Goal: Information Seeking & Learning: Check status

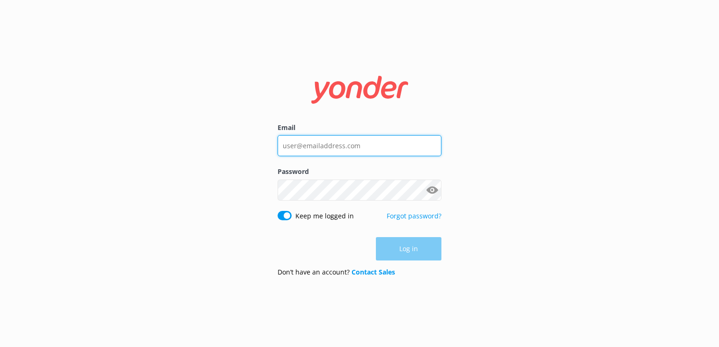
type input "[EMAIL_ADDRESS][PERSON_NAME][DOMAIN_NAME]"
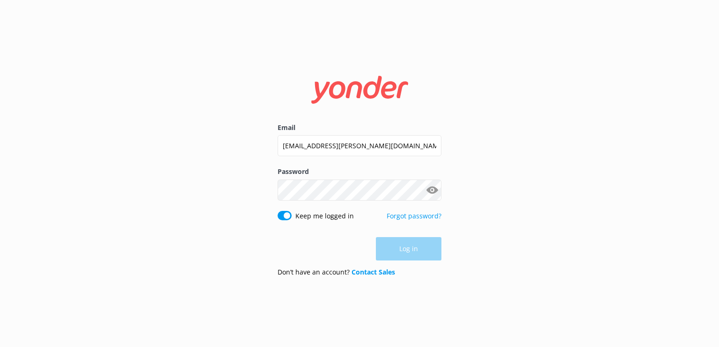
drag, startPoint x: 423, startPoint y: 252, endPoint x: 438, endPoint y: 243, distance: 17.4
click at [422, 252] on div "Log in" at bounding box center [360, 248] width 164 height 23
drag, startPoint x: 397, startPoint y: 245, endPoint x: 417, endPoint y: 244, distance: 20.1
click at [397, 245] on button "Log in" at bounding box center [409, 249] width 66 height 23
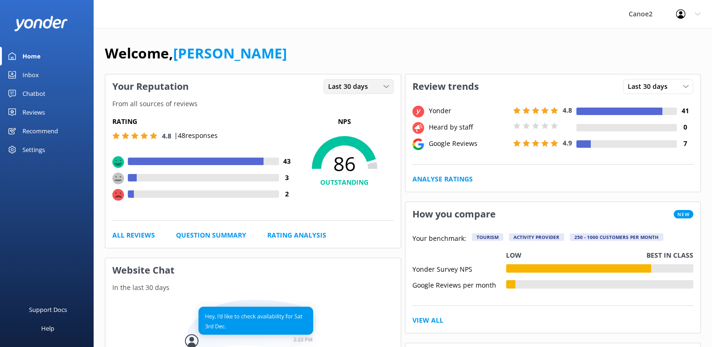
click at [391, 88] on div "Last 30 days Last 7 days Last 30 days" at bounding box center [359, 86] width 70 height 15
click at [357, 105] on div "Last 7 days" at bounding box center [344, 105] width 30 height 9
click at [388, 85] on use at bounding box center [385, 86] width 5 height 3
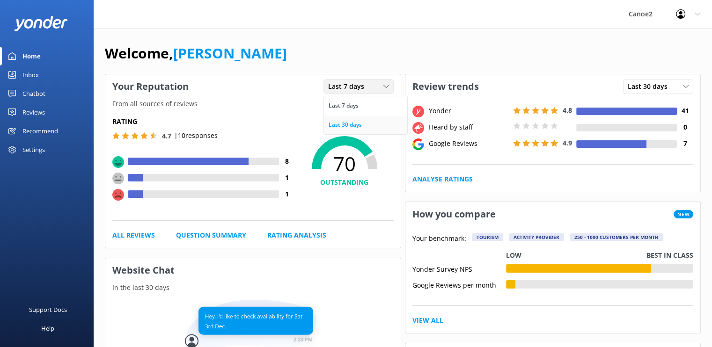
click at [345, 124] on div "Last 30 days" at bounding box center [345, 124] width 33 height 9
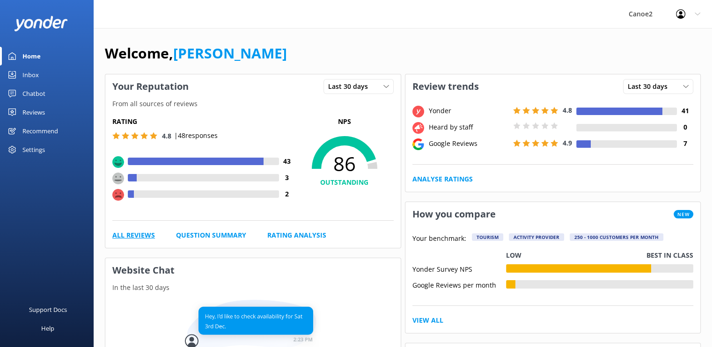
click at [134, 232] on link "All Reviews" at bounding box center [133, 235] width 43 height 10
